Goal: Transaction & Acquisition: Purchase product/service

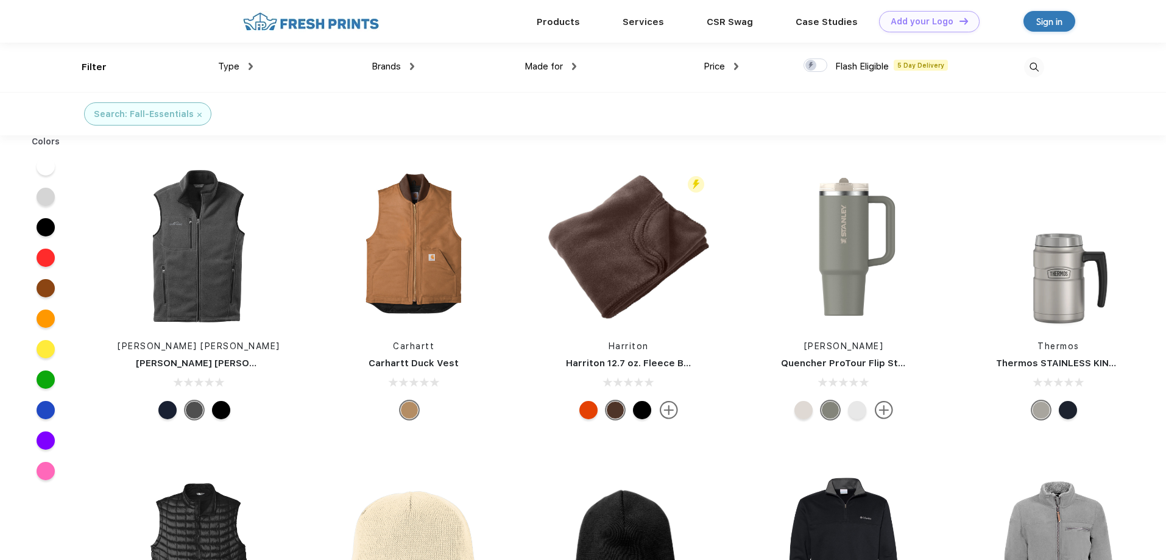
click at [571, 66] on div "Made for" at bounding box center [551, 67] width 52 height 14
click at [571, 66] on img at bounding box center [573, 66] width 7 height 4
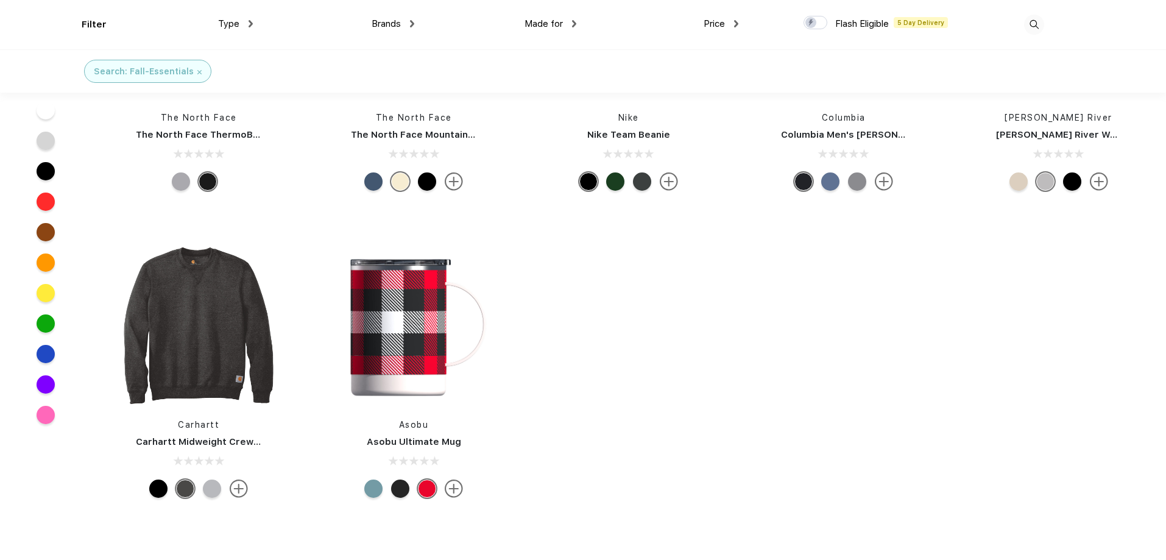
scroll to position [445, 0]
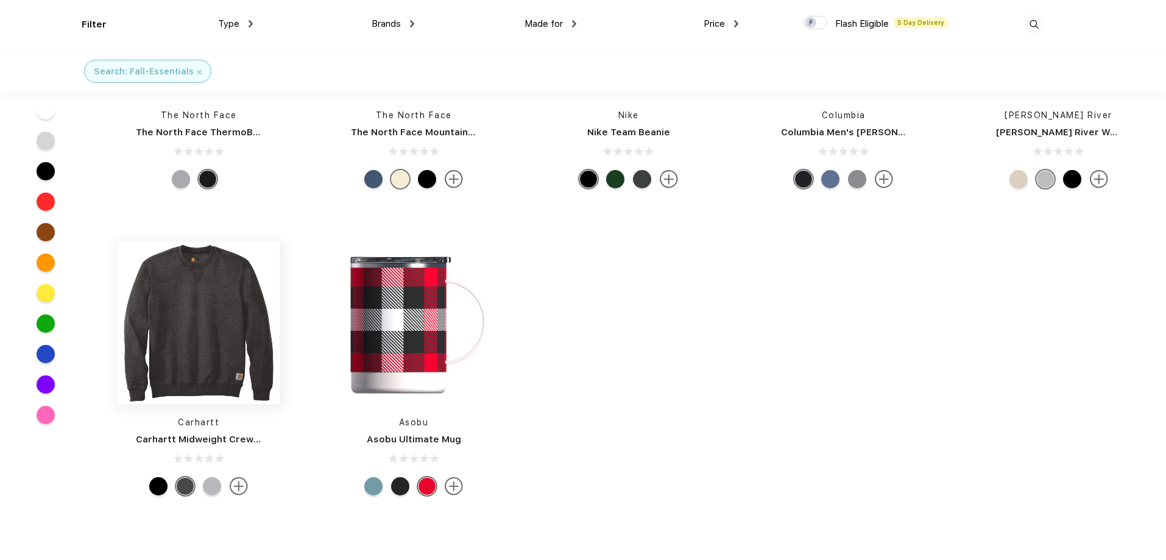
click at [172, 348] on img at bounding box center [199, 323] width 162 height 162
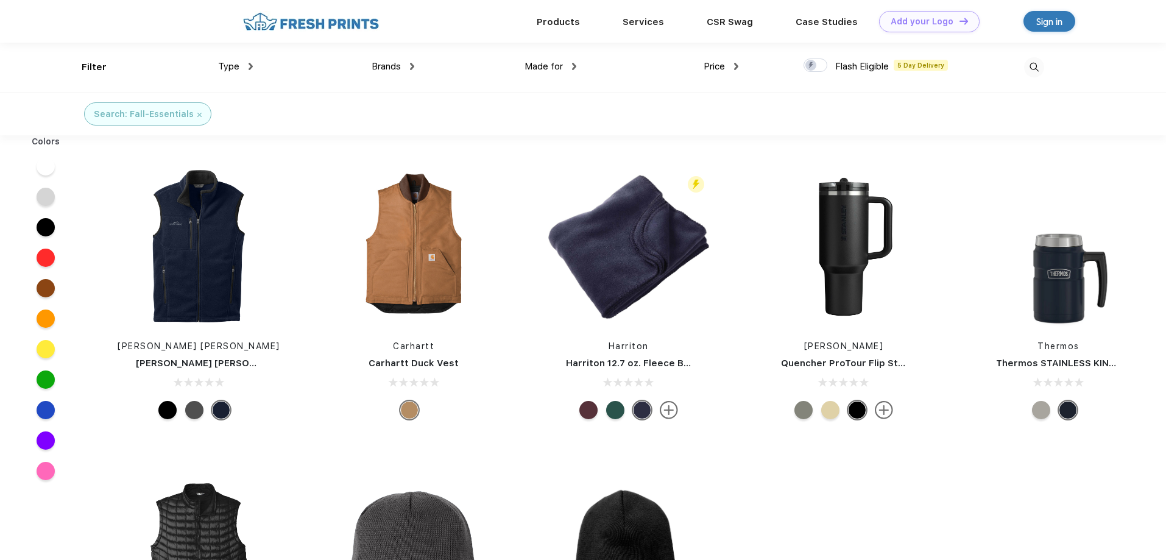
scroll to position [1, 0]
click at [48, 412] on div at bounding box center [46, 409] width 18 height 18
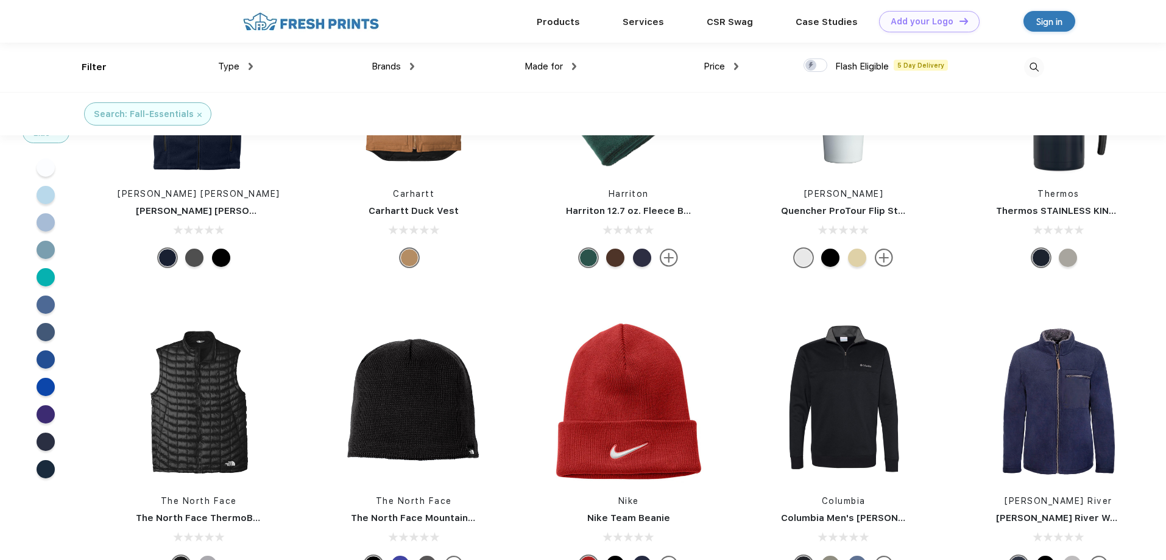
scroll to position [4, 0]
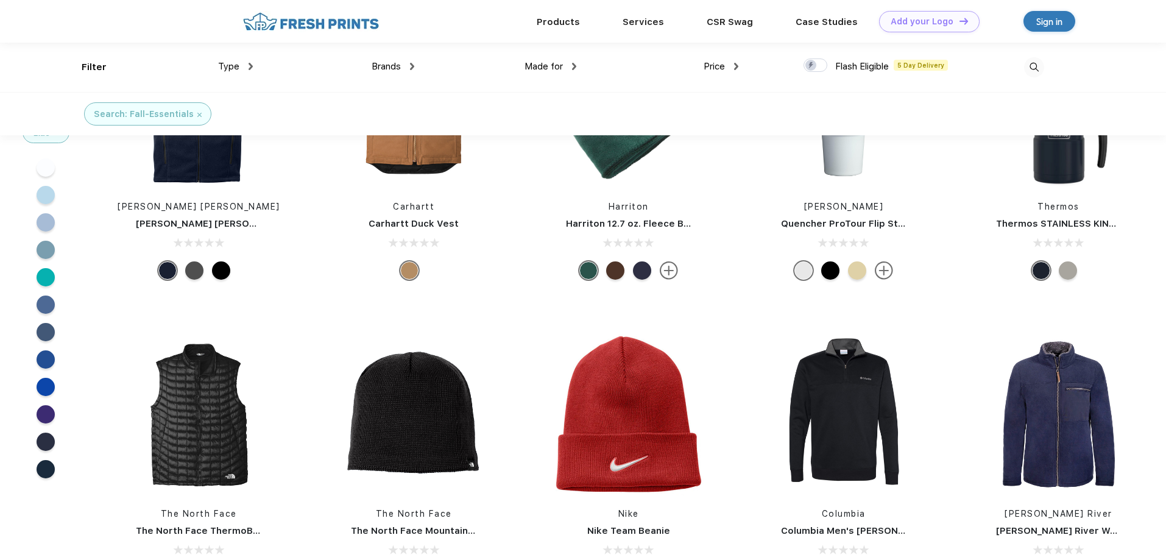
click at [42, 408] on div at bounding box center [46, 414] width 18 height 18
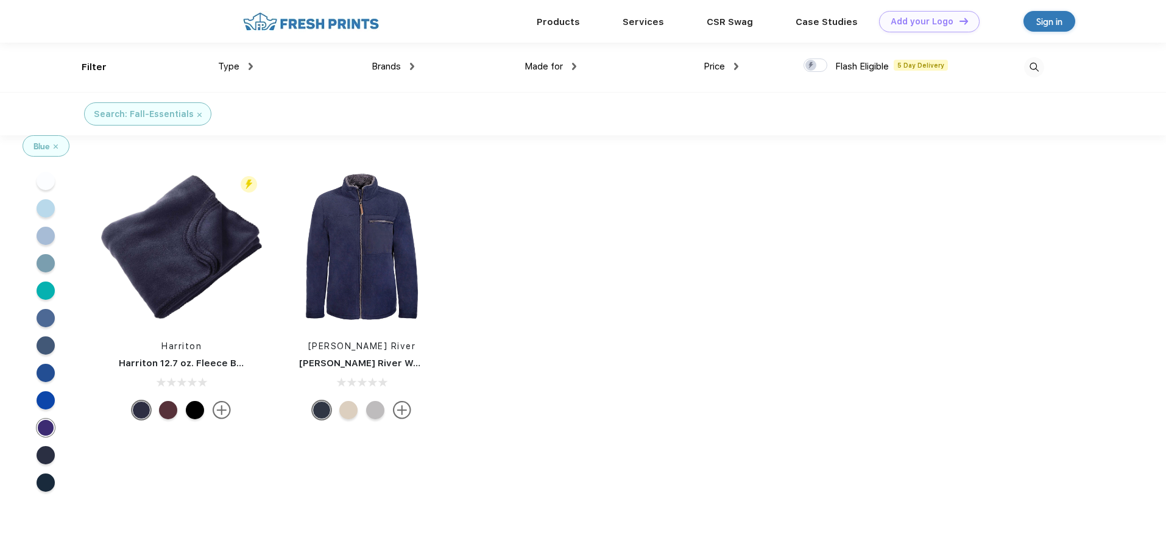
click at [48, 211] on div at bounding box center [46, 208] width 18 height 18
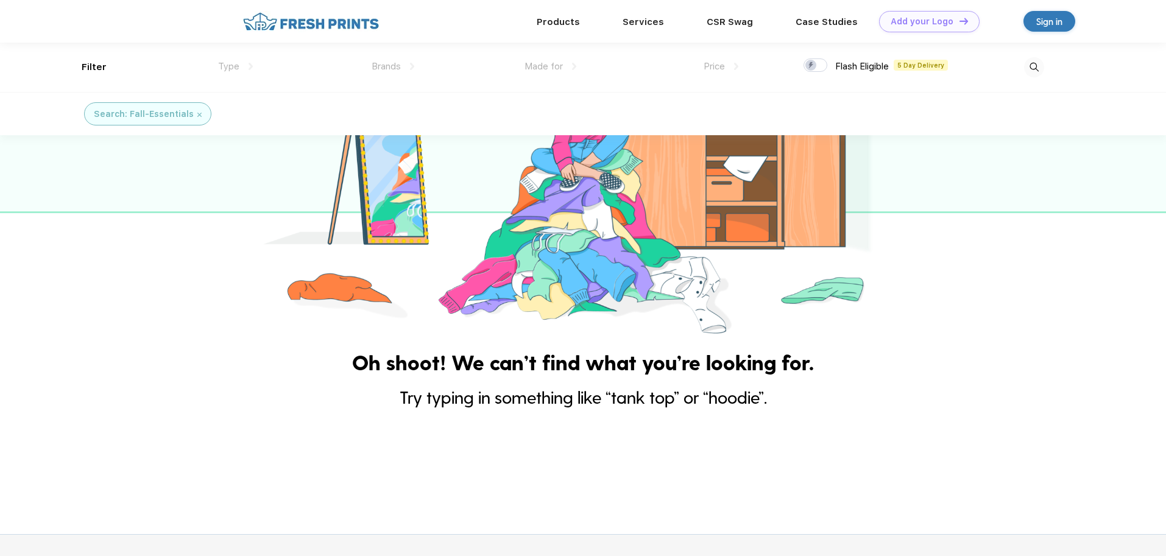
scroll to position [19, 0]
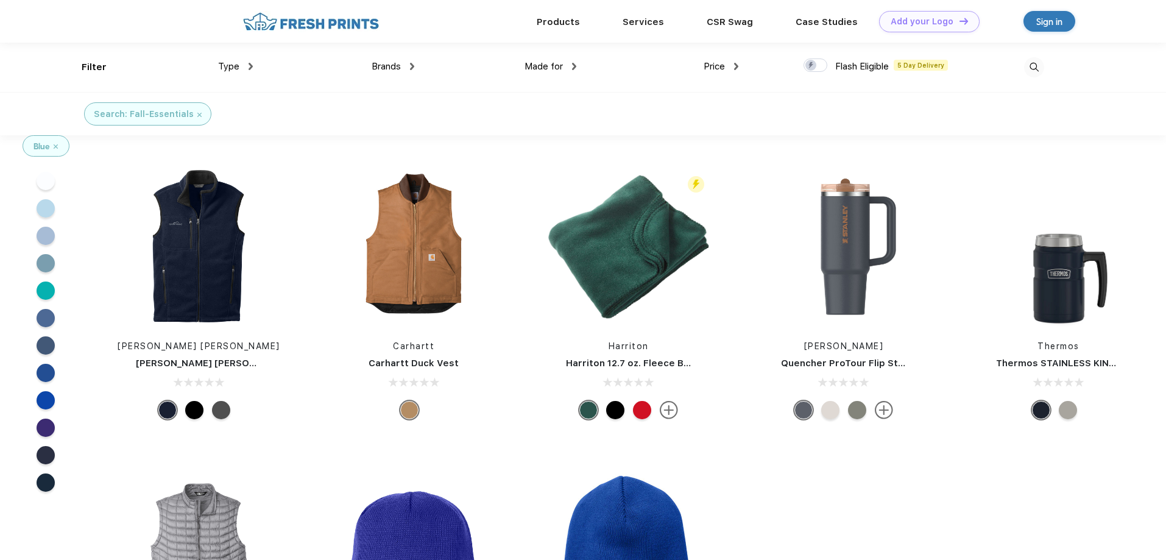
click at [46, 233] on div at bounding box center [46, 236] width 18 height 18
